Goal: Task Accomplishment & Management: Manage account settings

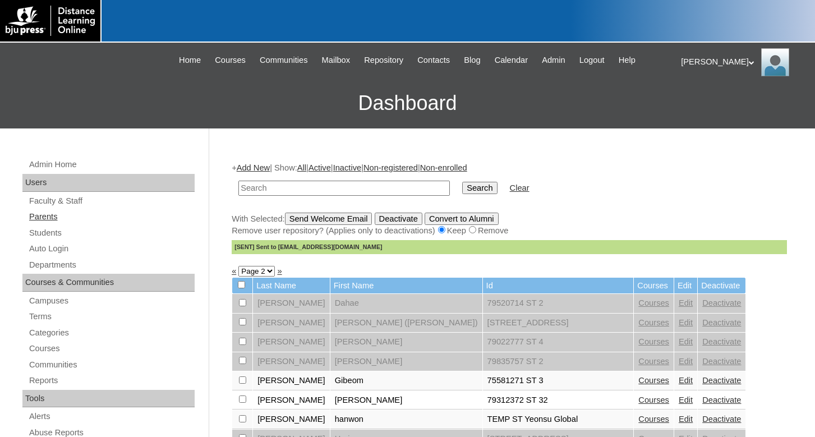
click at [49, 217] on link "Parents" at bounding box center [111, 217] width 167 height 14
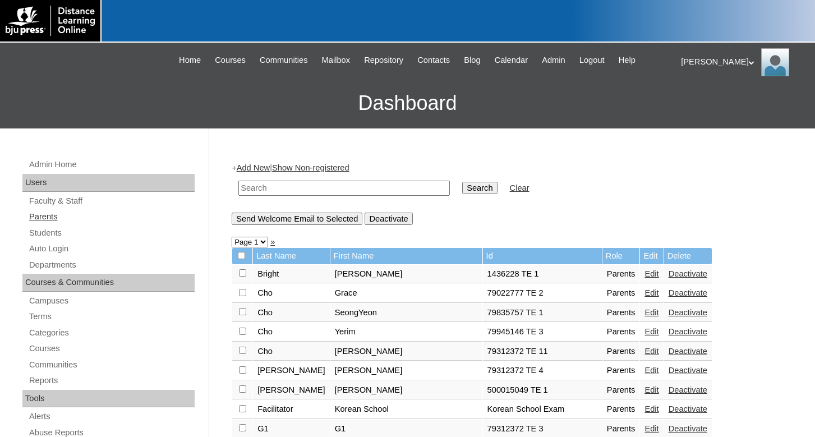
click at [50, 218] on link "Parents" at bounding box center [111, 217] width 167 height 14
click at [46, 232] on link "Students" at bounding box center [111, 233] width 167 height 14
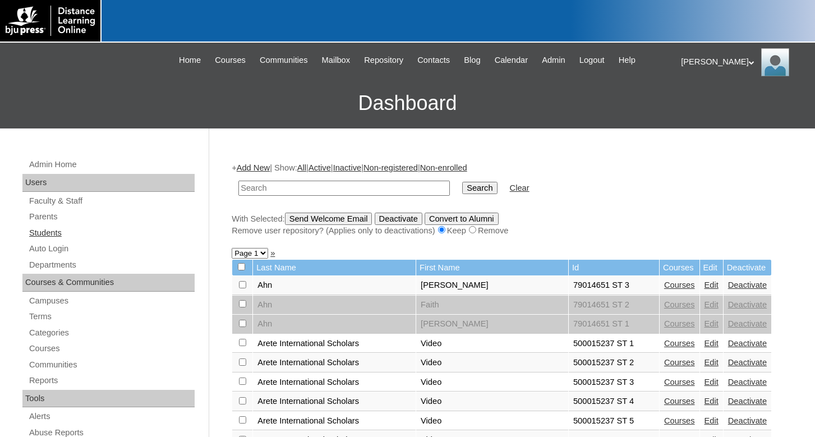
click at [52, 233] on link "Students" at bounding box center [111, 233] width 167 height 14
click at [251, 184] on input "text" at bounding box center [343, 188] width 211 height 15
type input "[PERSON_NAME]"
click at [462, 182] on input "Search" at bounding box center [479, 188] width 35 height 12
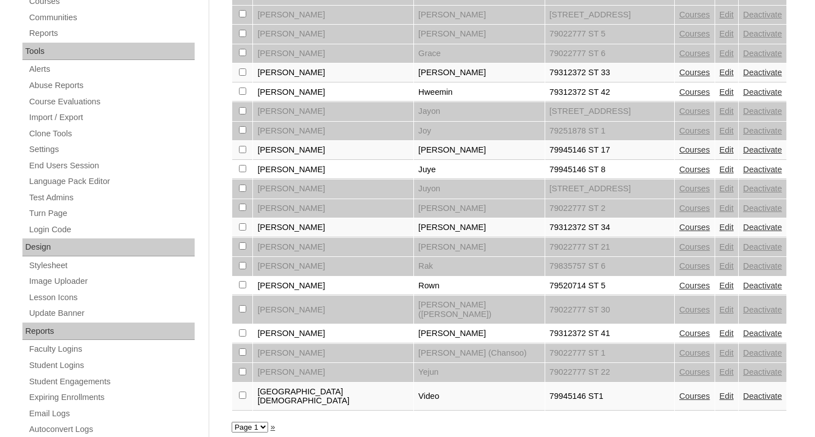
scroll to position [343, 0]
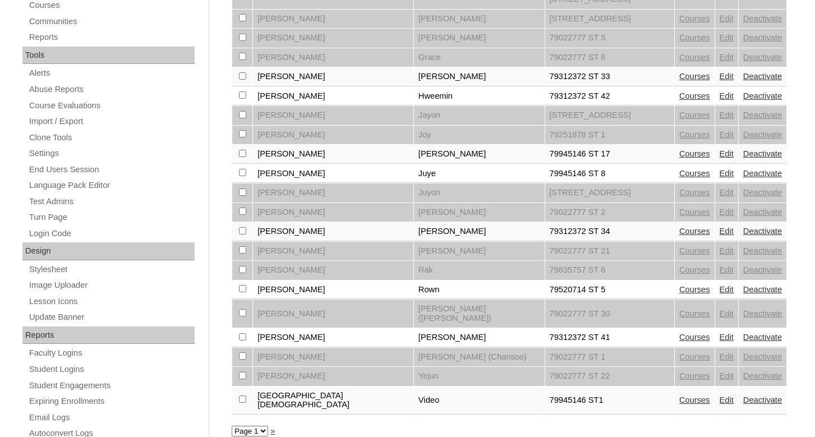
click at [719, 332] on link "Edit" at bounding box center [726, 336] width 14 height 9
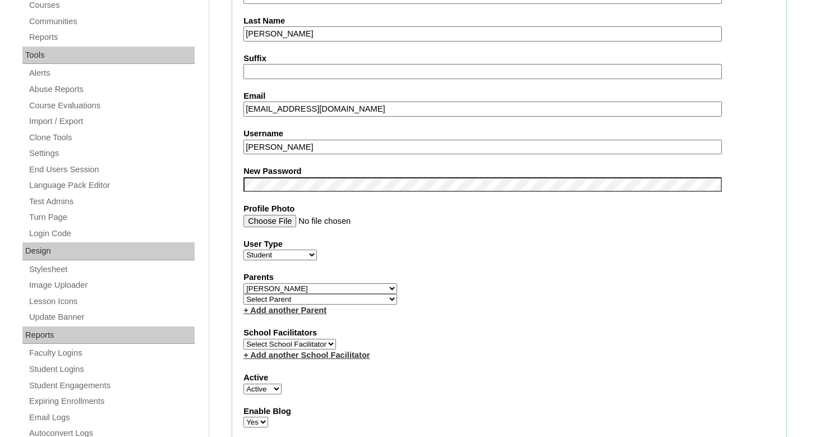
scroll to position [400, 0]
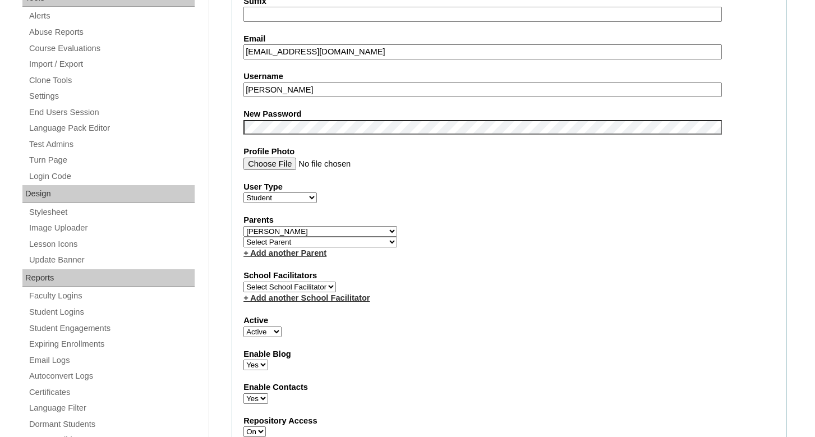
click at [243, 326] on select "Active Inactive" at bounding box center [262, 331] width 38 height 11
select select "0"
click option "Inactive" at bounding box center [0, 0] width 0 height 0
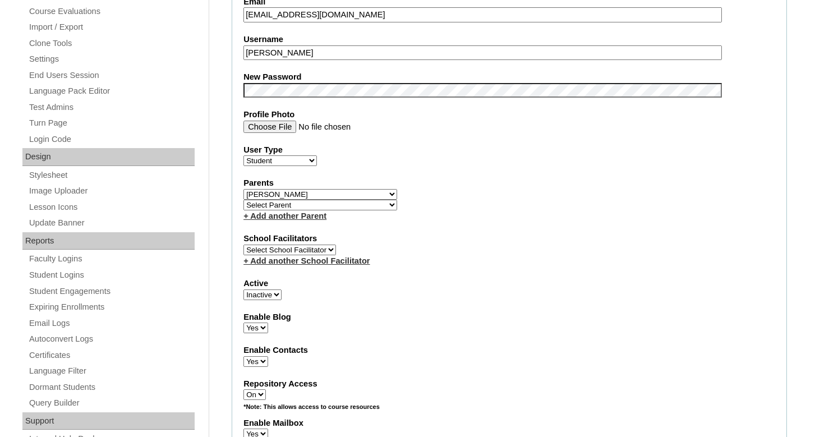
scroll to position [458, 0]
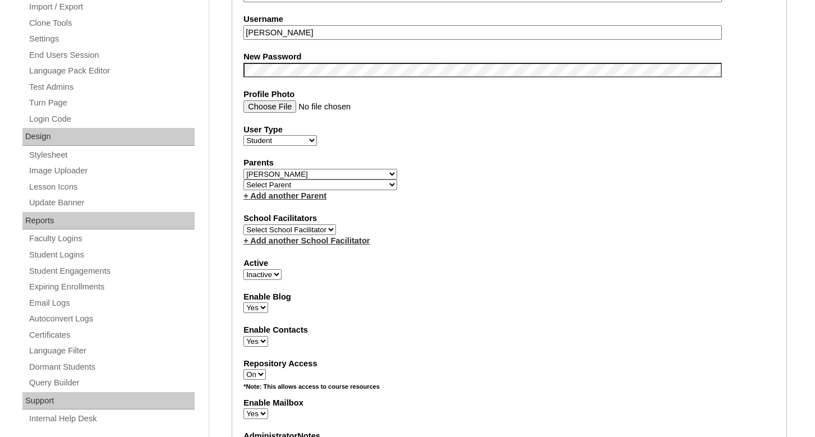
click at [243, 302] on select "Yes No" at bounding box center [255, 307] width 25 height 11
select select "N"
click option "No" at bounding box center [0, 0] width 0 height 0
click at [243, 336] on select "Yes No" at bounding box center [255, 341] width 25 height 11
select select "N"
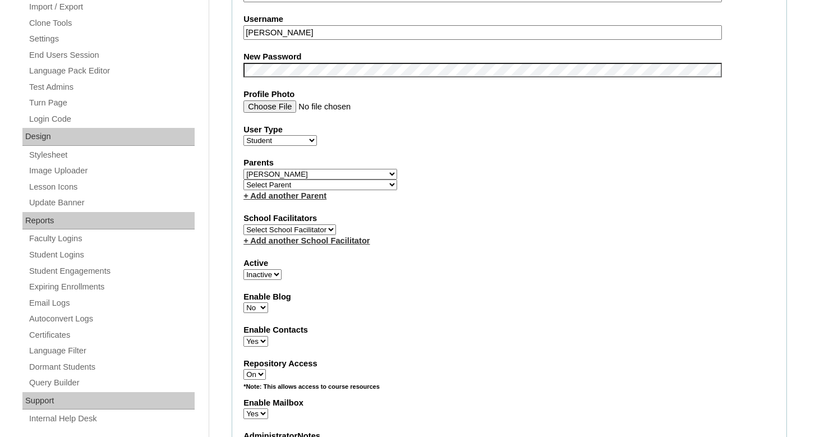
click option "No" at bounding box center [0, 0] width 0 height 0
click at [243, 369] on select "On Off" at bounding box center [254, 374] width 22 height 11
click at [352, 363] on fieldset "Account Information User Id 79312372 ST 41 Title First Name Soeun Middle Name L…" at bounding box center [509, 182] width 555 height 909
click at [243, 369] on select "On Off" at bounding box center [254, 374] width 22 height 11
select select "0"
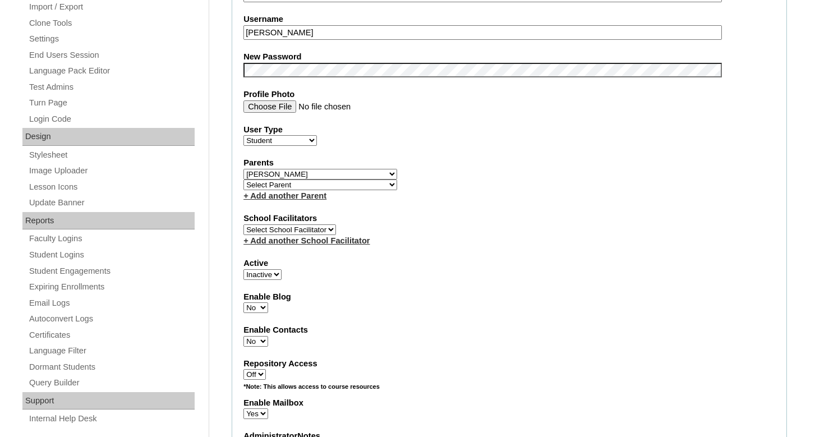
click option "Off" at bounding box center [0, 0] width 0 height 0
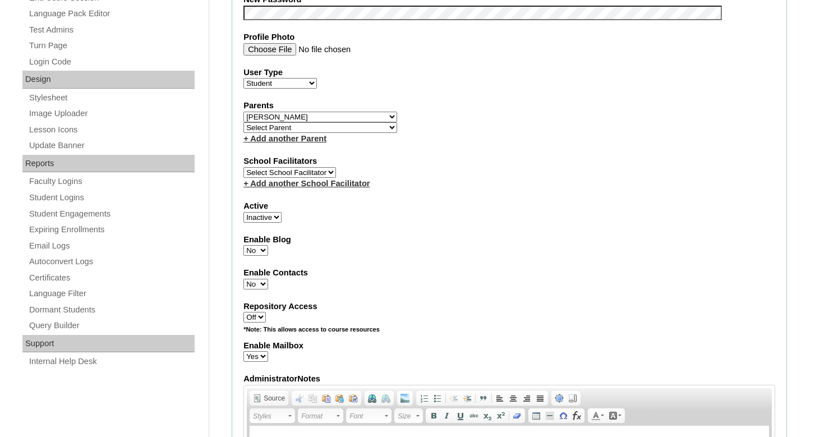
click at [243, 351] on select "Yes No" at bounding box center [255, 356] width 25 height 11
select select "N"
click option "No" at bounding box center [0, 0] width 0 height 0
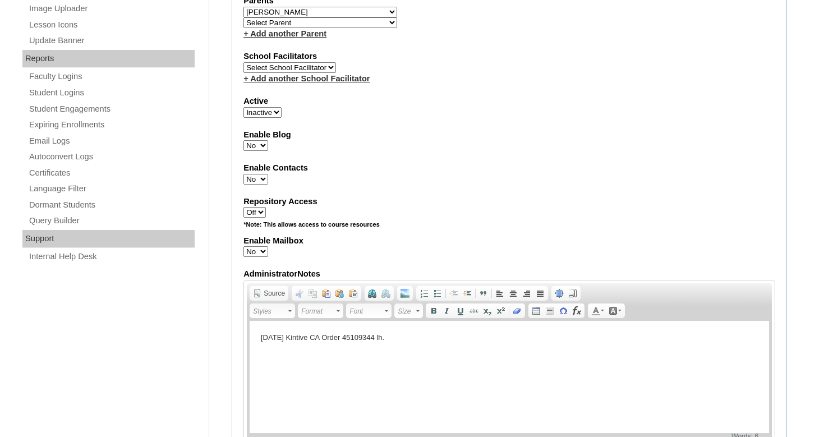
scroll to position [629, 0]
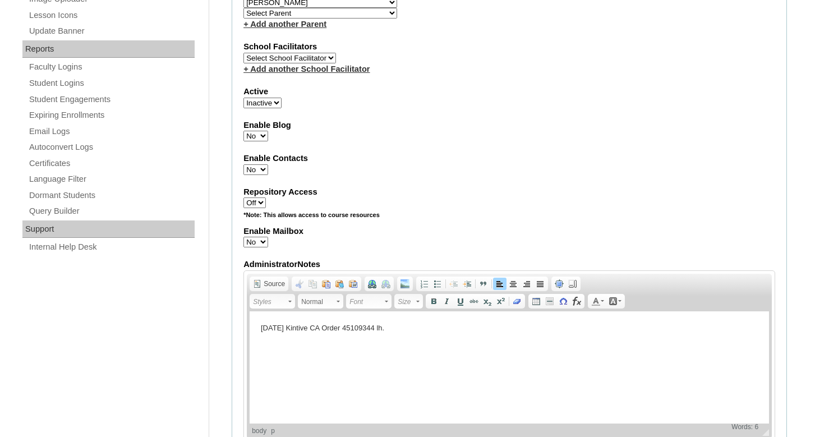
click at [394, 326] on p "7/24/25 Kintive CA Order 45109344 lh." at bounding box center [509, 328] width 497 height 12
click at [518, 327] on p "7/24/25 Kintive CA Order 45109344 lh. Student left school just after CCO order …" at bounding box center [509, 328] width 497 height 12
click at [520, 324] on p "7/24/25 Kintive CA Order 45109344 lh. Student left school just after CCO order …" at bounding box center [509, 328] width 497 height 12
click at [517, 326] on p "7/24/25 Kintive CA Order 45109344 lh. Student left school just after CCO order …" at bounding box center [509, 328] width 497 height 12
click at [585, 327] on p "7/24/25 Kintive CA Order 45109344 lh. Student left school Per Ji Hye Kim 8/11/2…" at bounding box center [509, 328] width 497 height 12
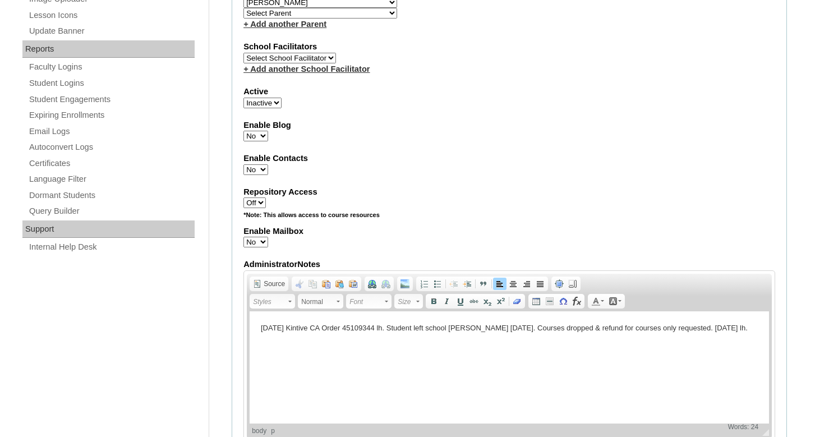
drag, startPoint x: 390, startPoint y: 327, endPoint x: 742, endPoint y: 330, distance: 352.1
click at [742, 330] on p "7/24/25 Kintive CA Order 45109344 lh. Student left school Per Ji Hye Kim 8/11/2…" at bounding box center [509, 328] width 497 height 12
copy p "Student left school Per Ji Hye Kim 8/11/25. Courses dropped & refund for course…"
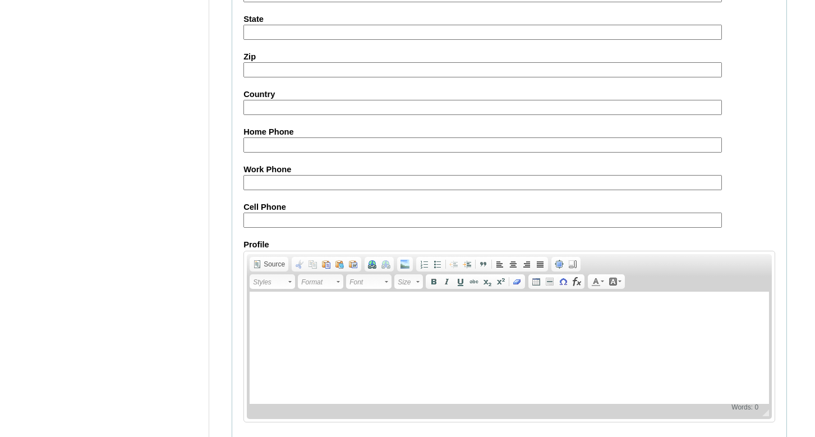
scroll to position [1291, 0]
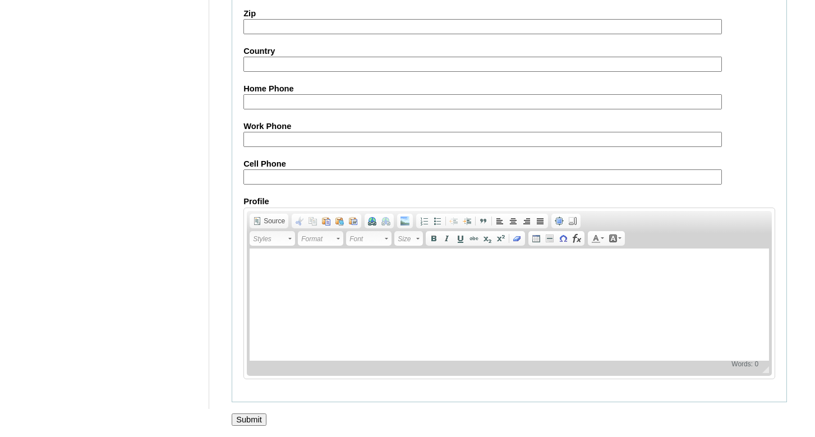
click at [248, 416] on input "Submit" at bounding box center [249, 419] width 35 height 12
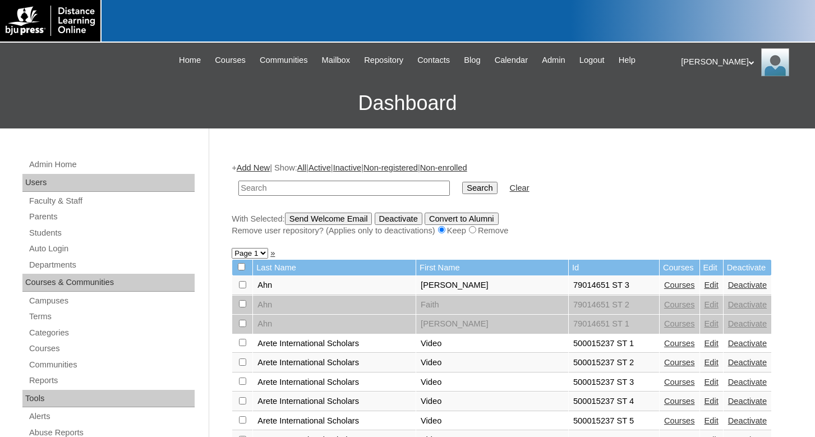
click at [260, 187] on input "text" at bounding box center [343, 188] width 211 height 15
type input "[PERSON_NAME]"
click at [462, 182] on input "Search" at bounding box center [479, 188] width 35 height 12
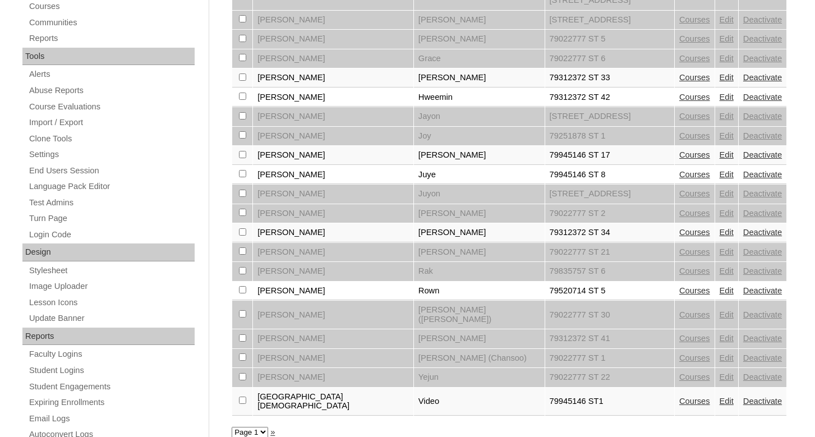
scroll to position [343, 0]
click at [679, 332] on link "Courses" at bounding box center [694, 336] width 31 height 9
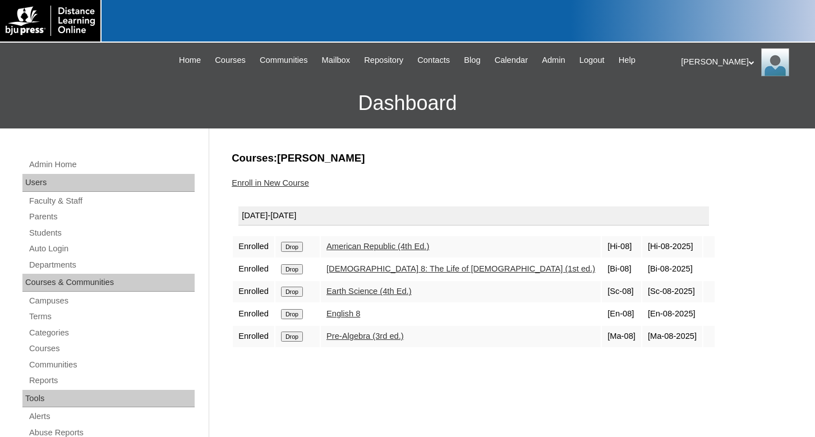
click at [297, 248] on input "Drop" at bounding box center [292, 247] width 22 height 10
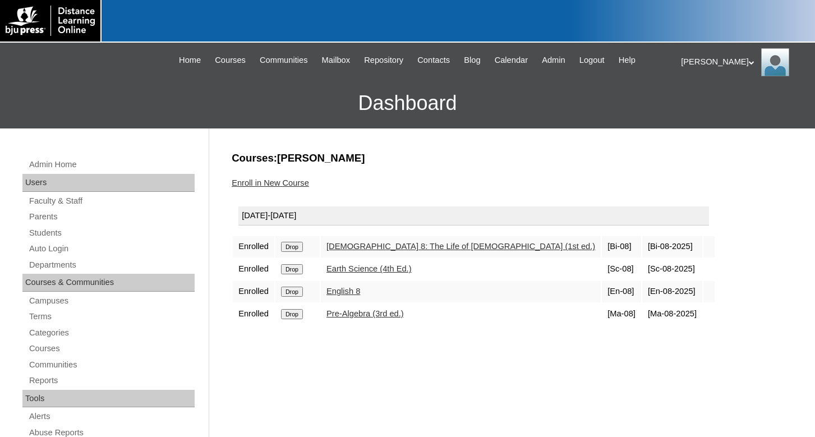
click at [292, 248] on input "Drop" at bounding box center [292, 247] width 22 height 10
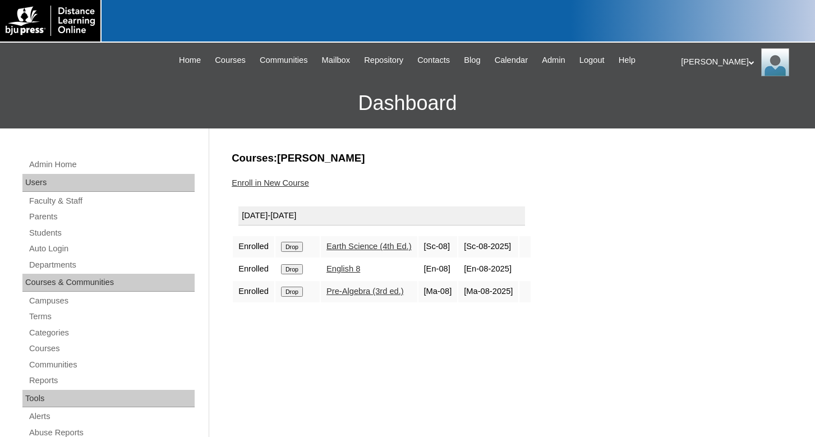
click at [293, 250] on input "Drop" at bounding box center [292, 247] width 22 height 10
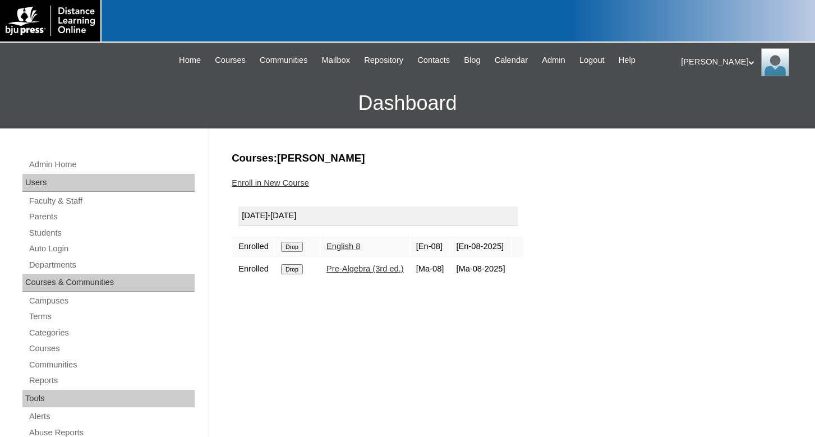
click at [292, 245] on input "Drop" at bounding box center [292, 247] width 22 height 10
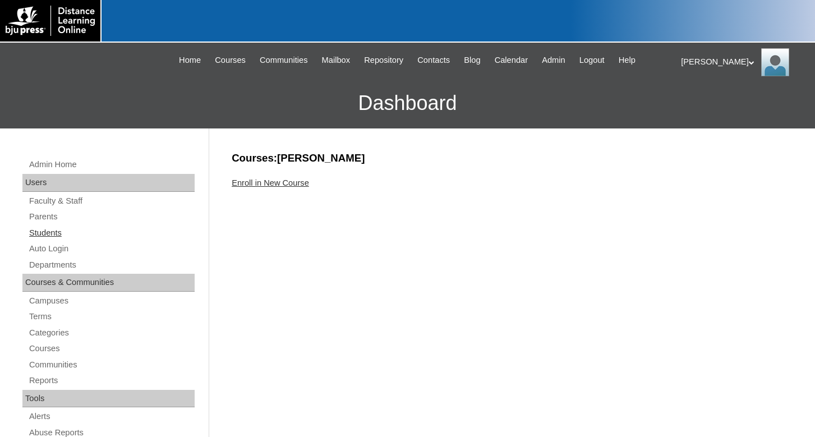
click at [36, 235] on link "Students" at bounding box center [111, 233] width 167 height 14
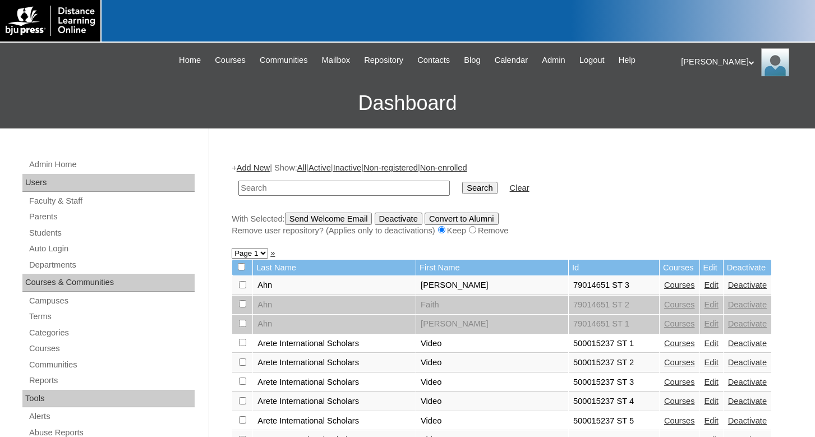
click at [246, 186] on input "text" at bounding box center [343, 188] width 211 height 15
type input "[PERSON_NAME]"
click at [462, 182] on input "Search" at bounding box center [479, 188] width 35 height 12
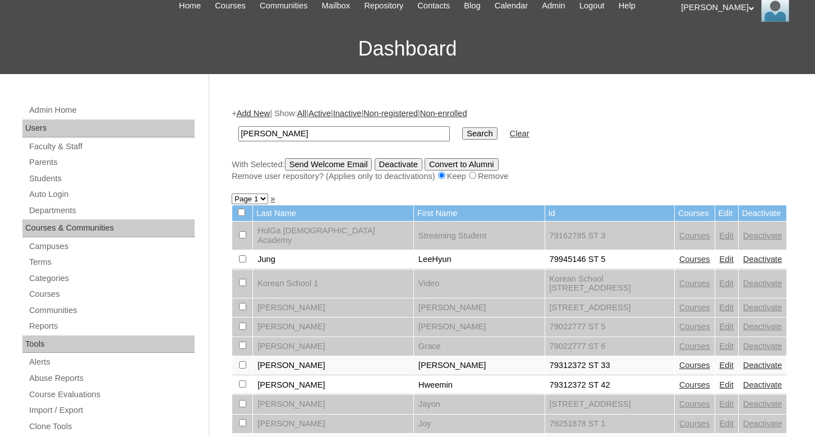
scroll to position [114, 0]
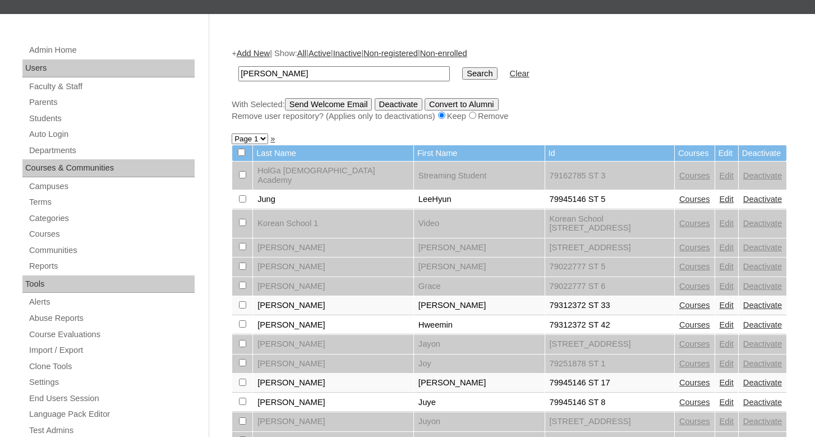
click at [719, 320] on link "Edit" at bounding box center [726, 324] width 14 height 9
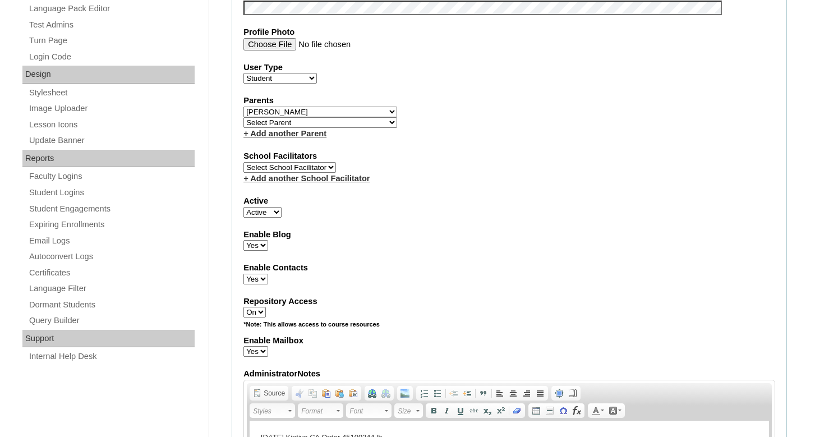
scroll to position [515, 0]
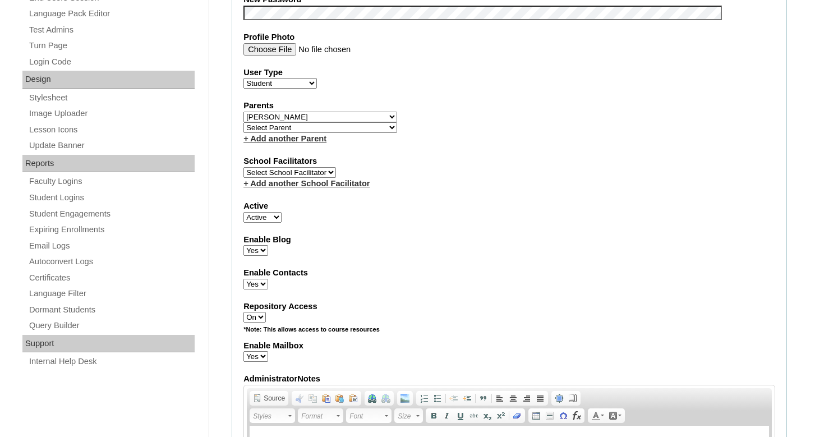
click at [243, 212] on select "Active Inactive" at bounding box center [262, 217] width 38 height 11
select select "0"
click option "Inactive" at bounding box center [0, 0] width 0 height 0
click at [243, 245] on select "Yes No" at bounding box center [255, 250] width 25 height 11
select select "N"
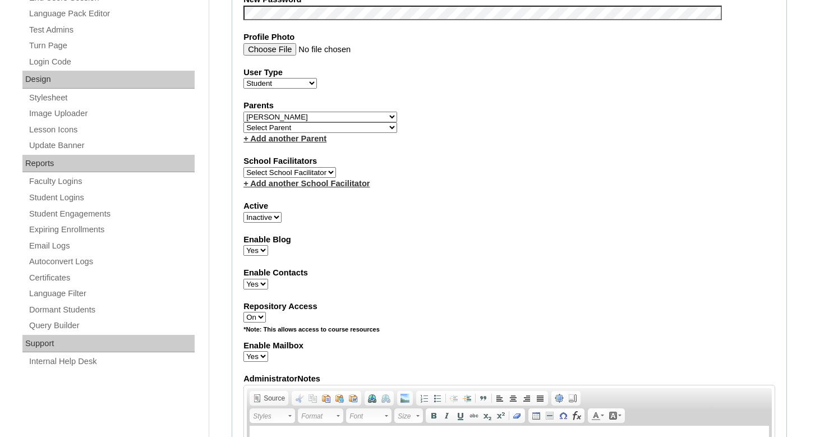
click option "No" at bounding box center [0, 0] width 0 height 0
click at [243, 279] on select "Yes No" at bounding box center [255, 284] width 25 height 11
select select "N"
click option "No" at bounding box center [0, 0] width 0 height 0
click at [243, 312] on select "On Off" at bounding box center [254, 317] width 22 height 11
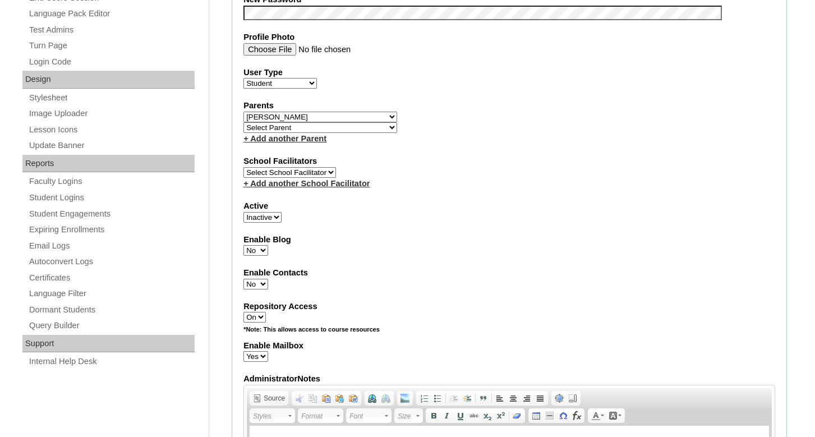
select select "0"
click option "Off" at bounding box center [0, 0] width 0 height 0
click at [243, 351] on select "Yes No" at bounding box center [255, 356] width 25 height 11
select select "N"
click option "No" at bounding box center [0, 0] width 0 height 0
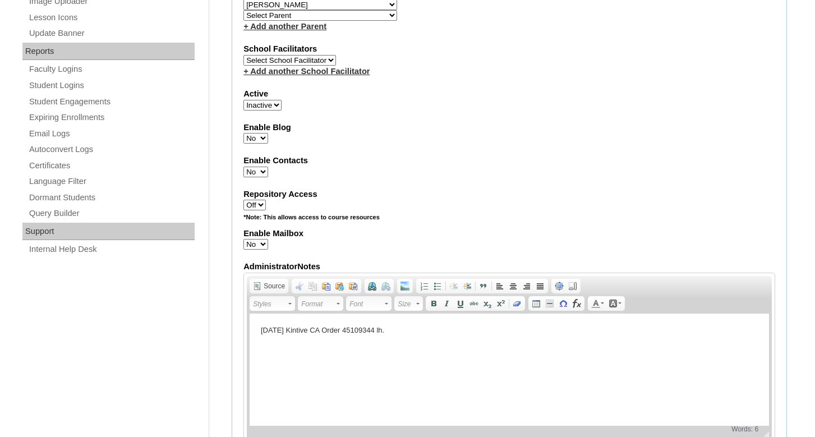
scroll to position [629, 0]
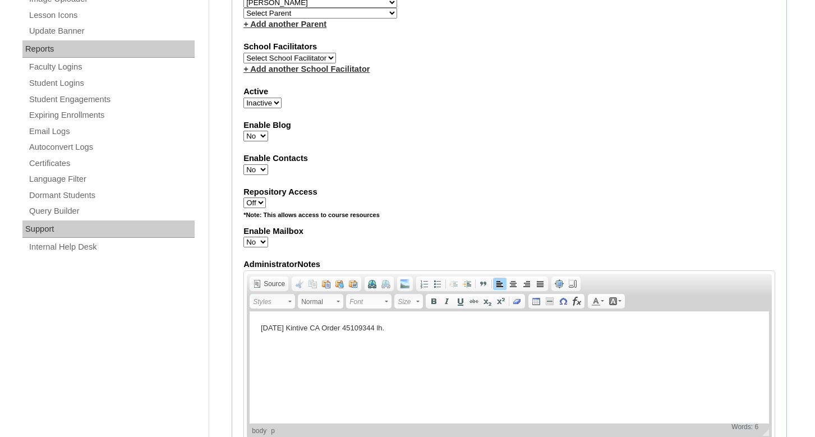
click at [395, 327] on p "7/24/25 Kintive CA Order 45109344 lh." at bounding box center [509, 328] width 497 height 12
click at [618, 353] on html "7/24/25 Kintive CA Order 45109344 lh. Student left school Per Ji Hye Kim 8/11/2…" at bounding box center [509, 367] width 519 height 112
click at [654, 328] on p "7/24/25 Kintive CA Order 45109344 lh. Student left school Per Ji Hye Kim 8/11/2…" at bounding box center [509, 328] width 497 height 12
click at [741, 328] on p "7/24/25 Kintive CA Order 45109344 lh. Student left school Per Ji Hye Kim 8/11/2…" at bounding box center [509, 328] width 497 height 12
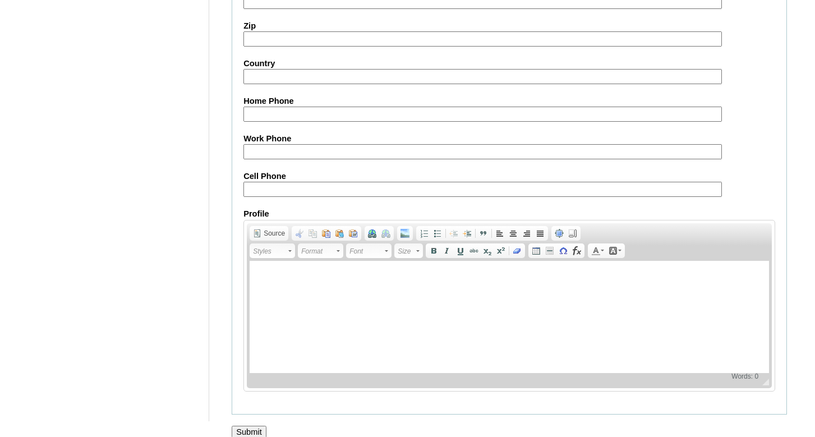
scroll to position [1291, 0]
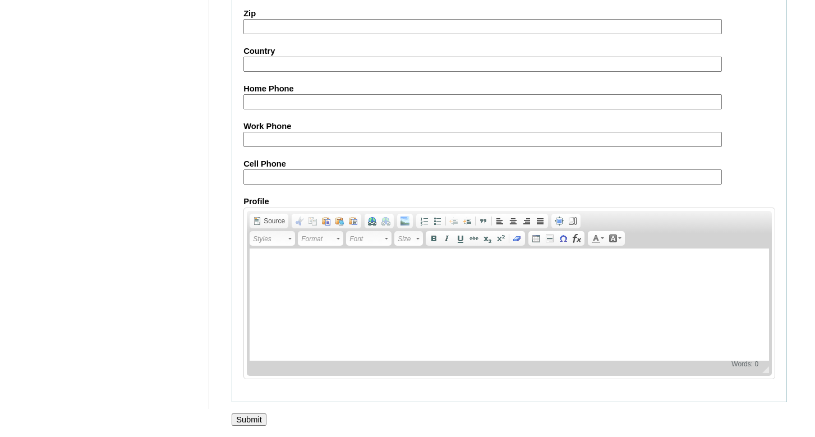
click at [252, 416] on input "Submit" at bounding box center [249, 419] width 35 height 12
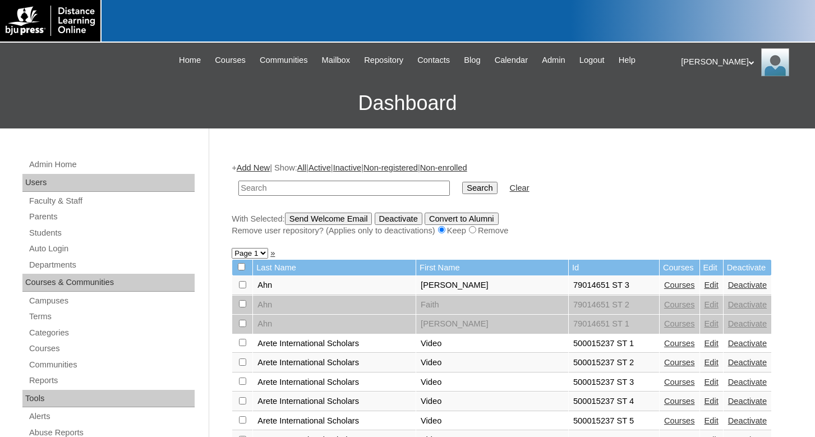
click at [253, 186] on input "text" at bounding box center [343, 188] width 211 height 15
type input "[PERSON_NAME]"
click at [462, 182] on input "Search" at bounding box center [479, 188] width 35 height 12
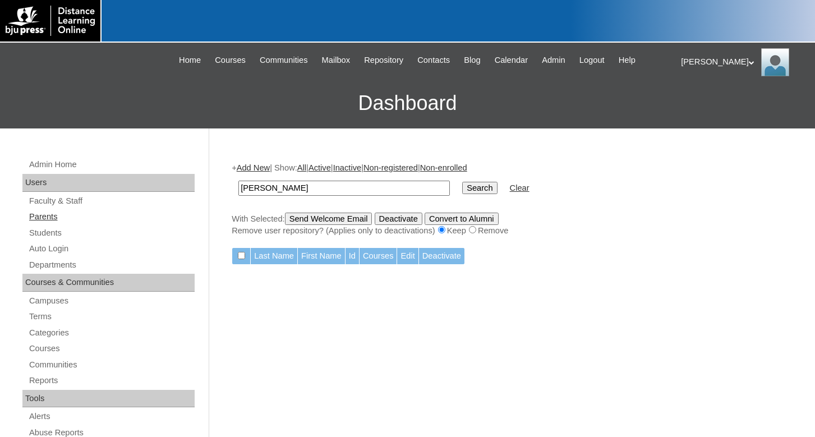
click at [43, 218] on link "Parents" at bounding box center [111, 217] width 167 height 14
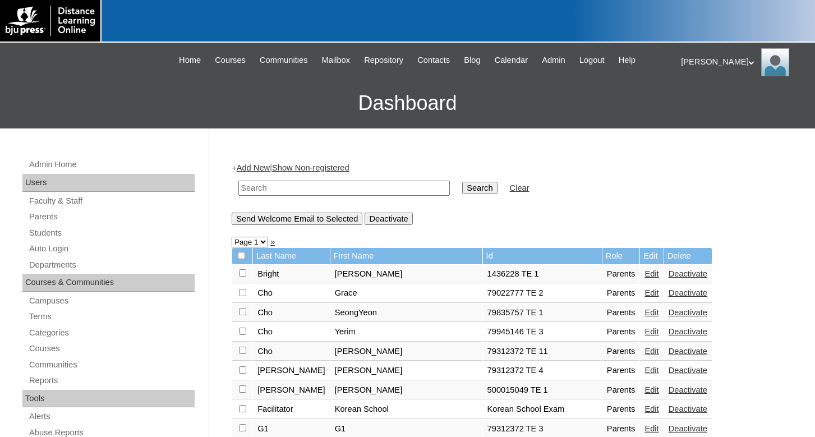
click at [258, 188] on input "text" at bounding box center [343, 188] width 211 height 15
type input "[PERSON_NAME]"
click at [462, 182] on input "Search" at bounding box center [479, 188] width 35 height 12
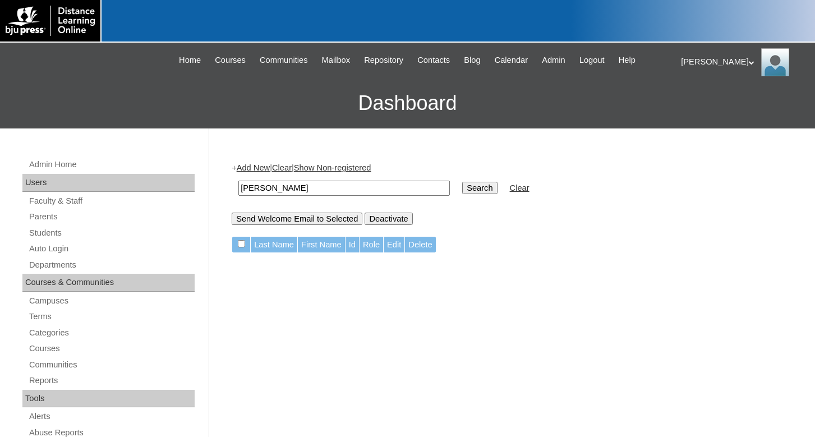
click at [320, 191] on input "[PERSON_NAME]" at bounding box center [343, 188] width 211 height 15
click at [462, 190] on input "Search" at bounding box center [479, 188] width 35 height 12
click at [52, 218] on link "Parents" at bounding box center [111, 217] width 167 height 14
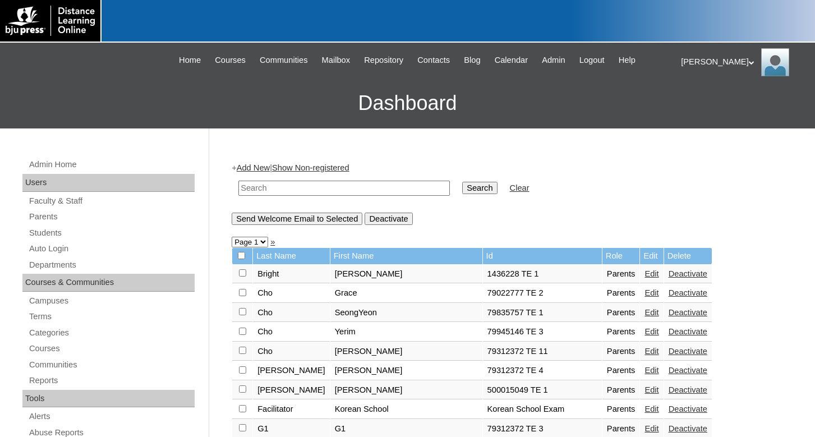
click at [255, 183] on input "text" at bounding box center [343, 188] width 211 height 15
type input "[PERSON_NAME]"
click at [462, 182] on input "Search" at bounding box center [479, 188] width 35 height 12
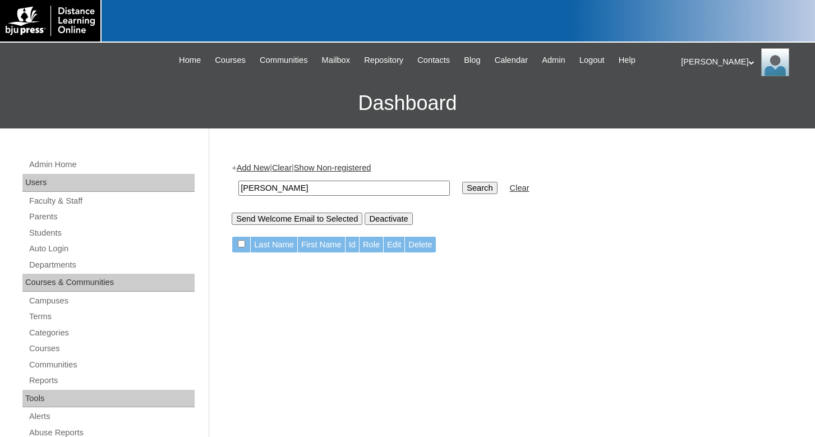
click at [249, 190] on input "[PERSON_NAME]" at bounding box center [343, 188] width 211 height 15
type input "[PERSON_NAME]"
click at [462, 188] on input "Search" at bounding box center [479, 188] width 35 height 12
drag, startPoint x: 306, startPoint y: 191, endPoint x: 201, endPoint y: 188, distance: 104.9
click at [238, 188] on input "jin hee lee" at bounding box center [343, 188] width 211 height 15
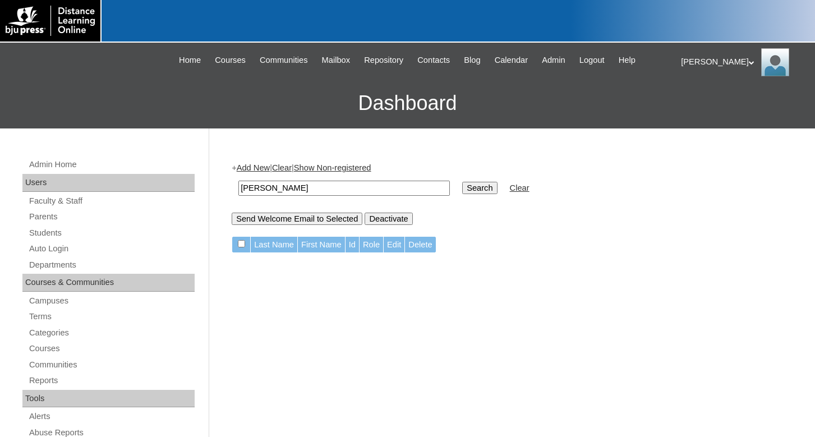
type input "lee"
click at [462, 182] on input "Search" at bounding box center [479, 188] width 35 height 12
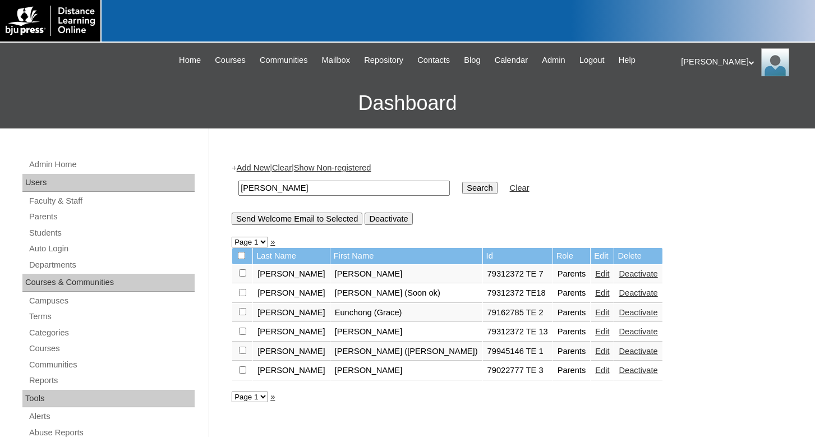
click at [595, 336] on link "Edit" at bounding box center [602, 331] width 14 height 9
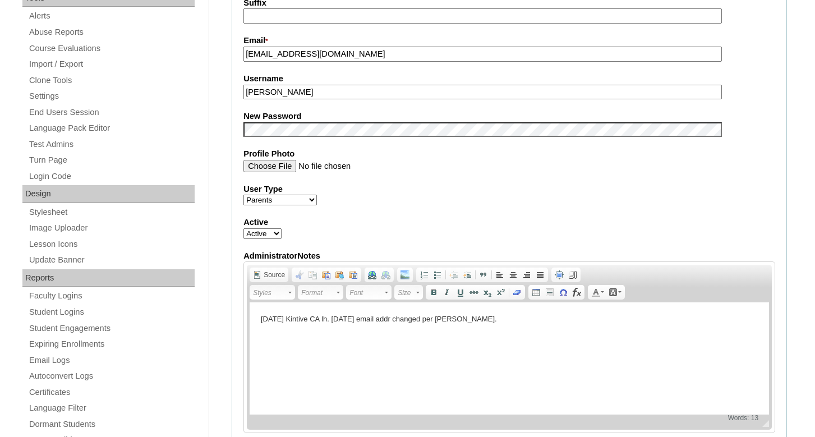
scroll to position [343, 0]
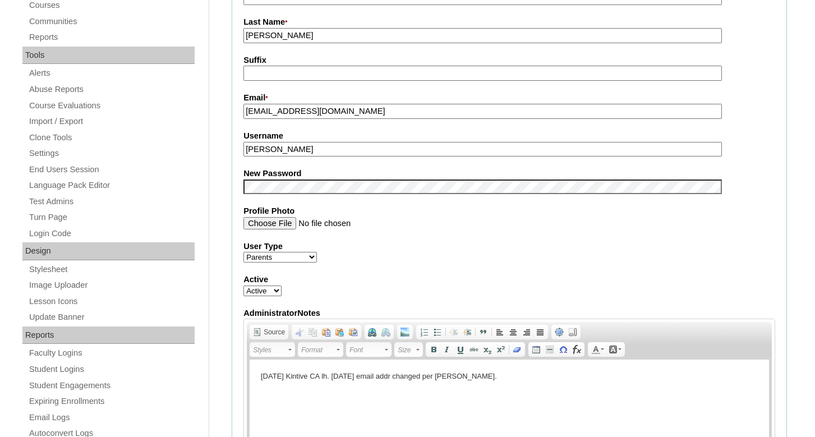
click at [243, 285] on select "Active Inactive" at bounding box center [262, 290] width 38 height 11
select select "0"
click option "Inactive" at bounding box center [0, 0] width 0 height 0
click at [498, 375] on p "7/24/25 Kintive CA lh. 7/31/25 email addr changed per Ji Hye Kim lh." at bounding box center [509, 377] width 497 height 12
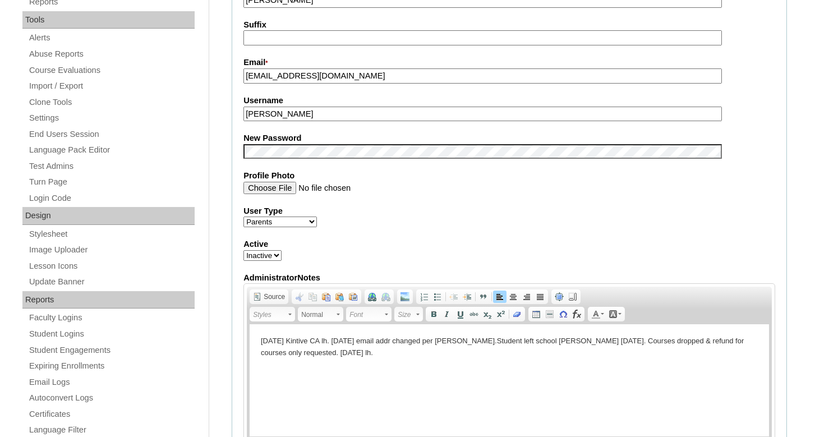
click at [511, 341] on p "7/24/25 Kintive CA lh. 7/31/25 email addr changed per Ji Hye Kim lh. Student le…" at bounding box center [509, 347] width 497 height 24
click at [354, 353] on p "7/24/25 Kintive CA lh. 7/31/25 email addr changed per Ji Hye Kim lh. Student sl…" at bounding box center [509, 347] width 497 height 24
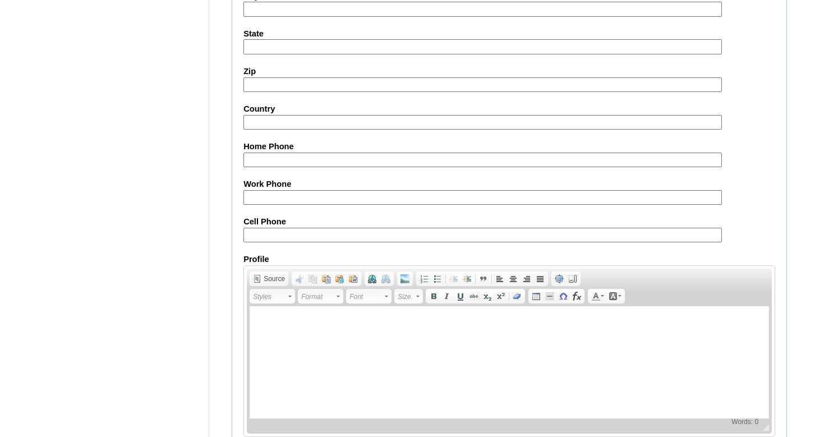
scroll to position [1042, 0]
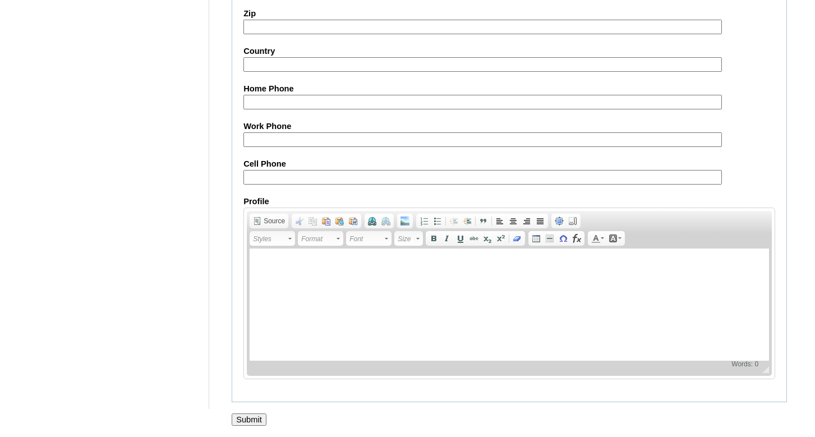
click at [250, 417] on input "Submit" at bounding box center [249, 419] width 35 height 12
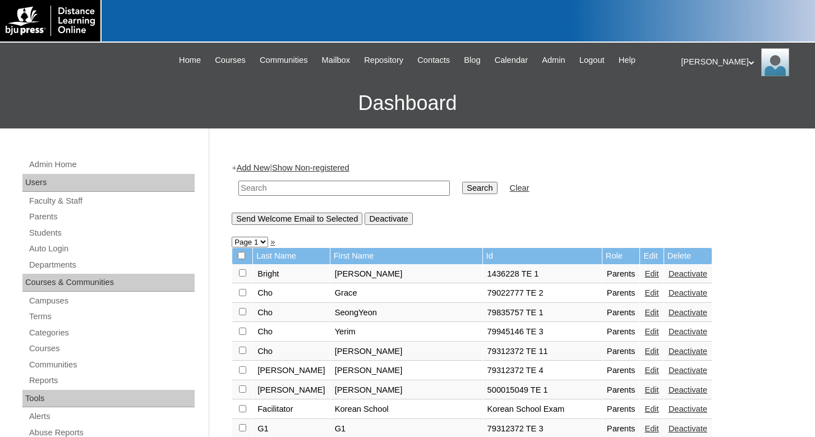
click at [278, 181] on td at bounding box center [344, 188] width 223 height 26
click at [278, 185] on input "text" at bounding box center [343, 188] width 211 height 15
type input "[PERSON_NAME]"
click at [462, 182] on input "Search" at bounding box center [479, 188] width 35 height 12
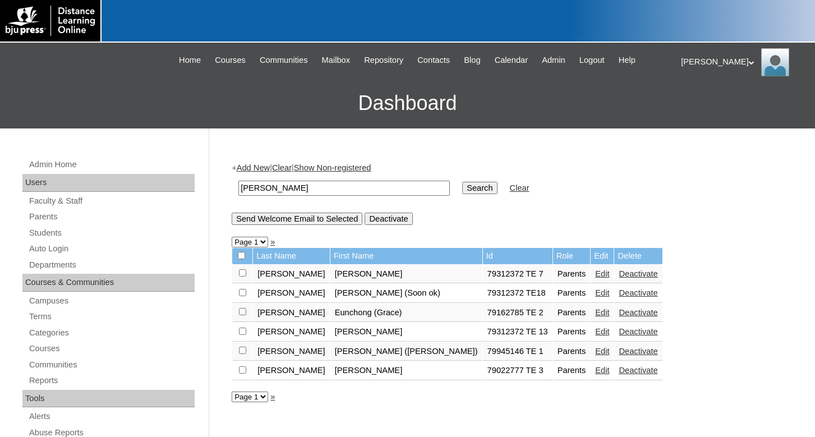
click at [595, 334] on link "Edit" at bounding box center [602, 331] width 14 height 9
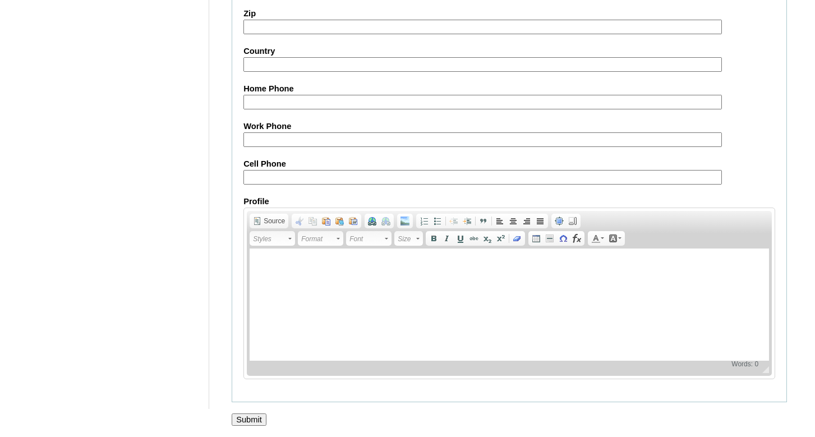
scroll to position [1042, 0]
click at [255, 418] on input "Submit" at bounding box center [249, 419] width 35 height 12
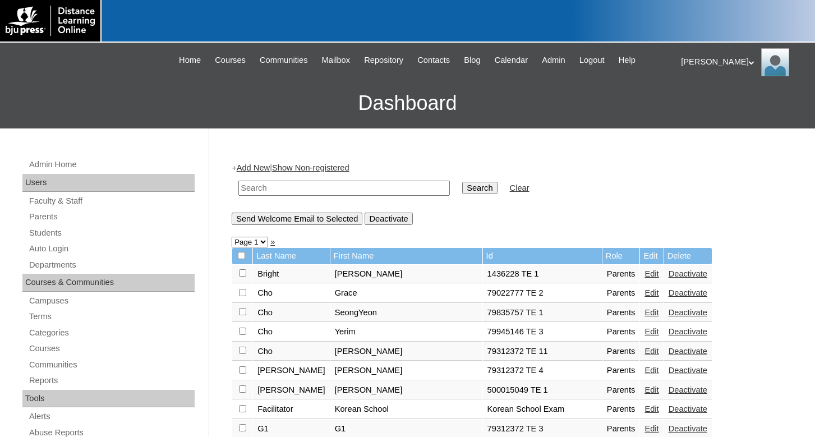
click at [691, 61] on div "Linda My Profile My Settings Logout" at bounding box center [742, 62] width 123 height 28
click at [697, 103] on span "Logout" at bounding box center [701, 105] width 22 height 8
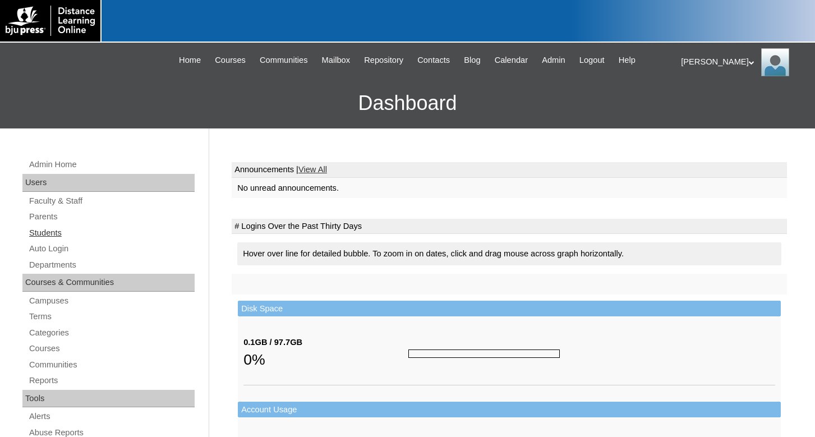
click at [53, 232] on link "Students" at bounding box center [111, 233] width 167 height 14
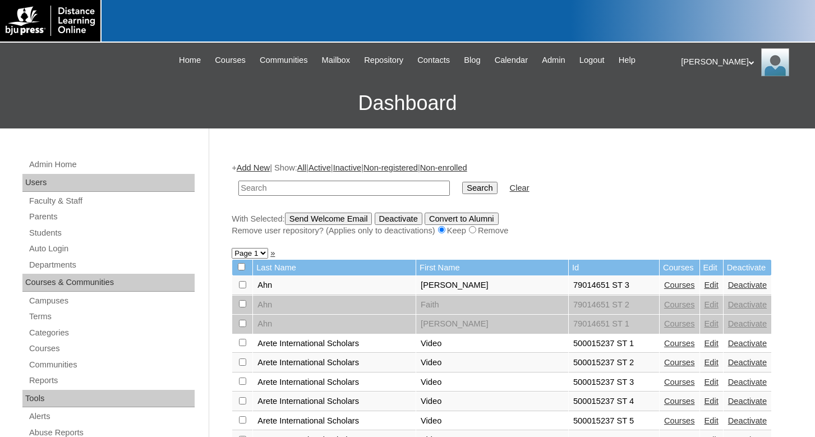
click at [257, 190] on input "text" at bounding box center [343, 188] width 211 height 15
type input "[PERSON_NAME]"
click at [462, 182] on input "Search" at bounding box center [479, 188] width 35 height 12
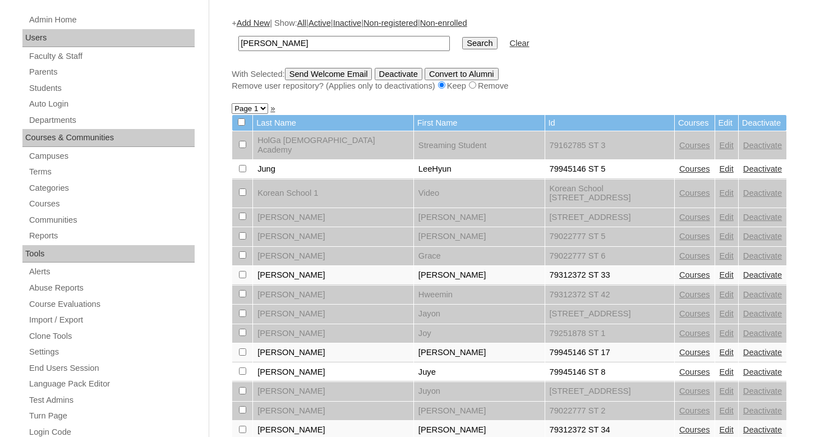
scroll to position [172, 0]
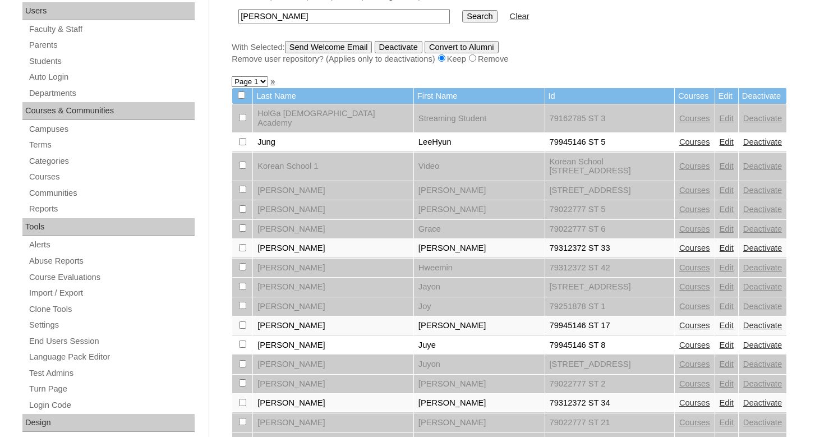
click at [679, 263] on link "Courses" at bounding box center [694, 267] width 31 height 9
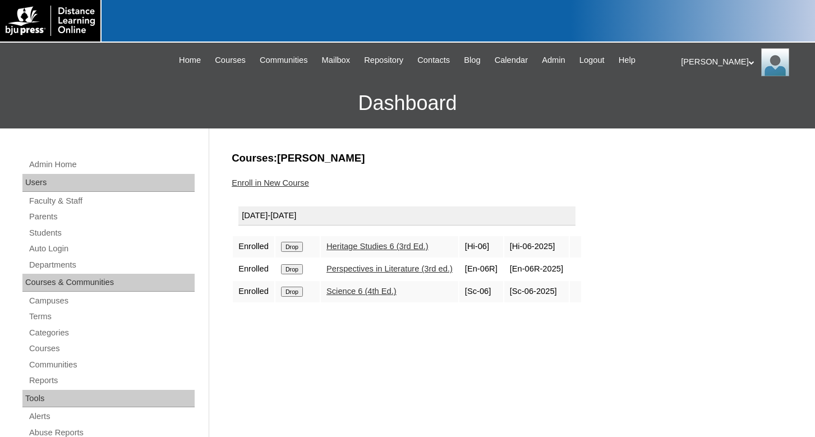
click at [290, 248] on input "Drop" at bounding box center [292, 247] width 22 height 10
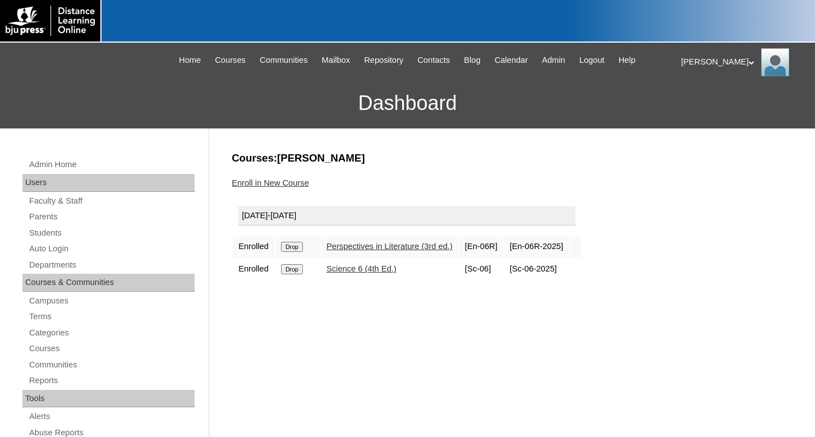
click at [293, 247] on input "Drop" at bounding box center [292, 247] width 22 height 10
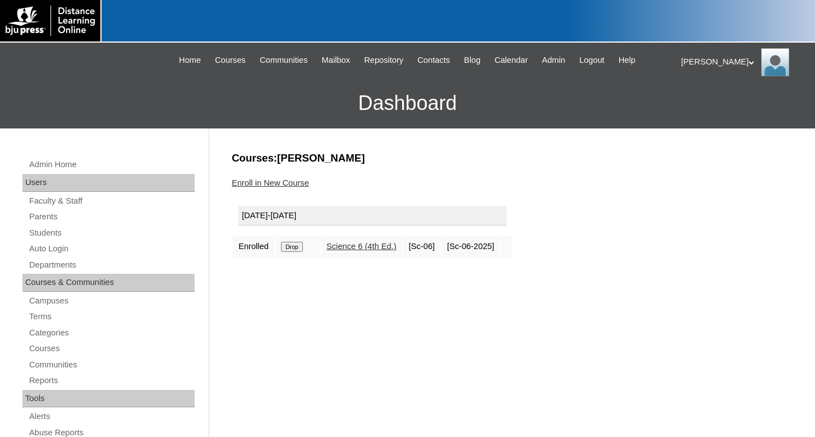
click at [281, 247] on td "Drop" at bounding box center [297, 246] width 44 height 21
click at [303, 247] on input "Drop" at bounding box center [292, 247] width 22 height 10
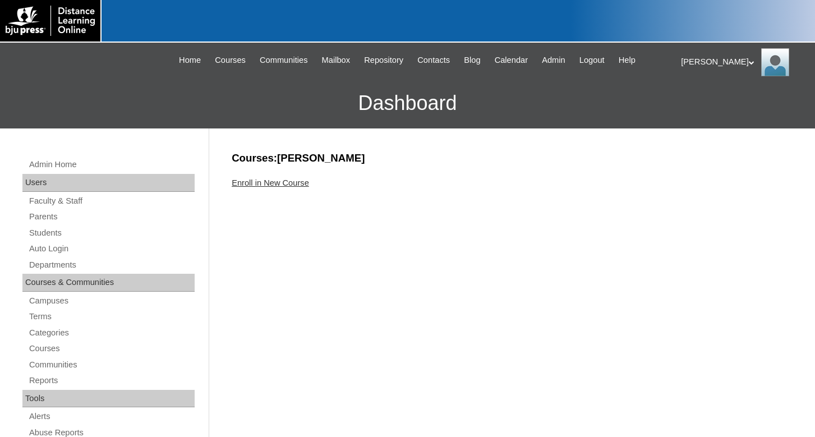
click at [697, 61] on div "Linda My Profile My Settings Logout" at bounding box center [742, 62] width 123 height 28
click at [691, 105] on span "Logout" at bounding box center [701, 105] width 22 height 8
